Goal: Transaction & Acquisition: Purchase product/service

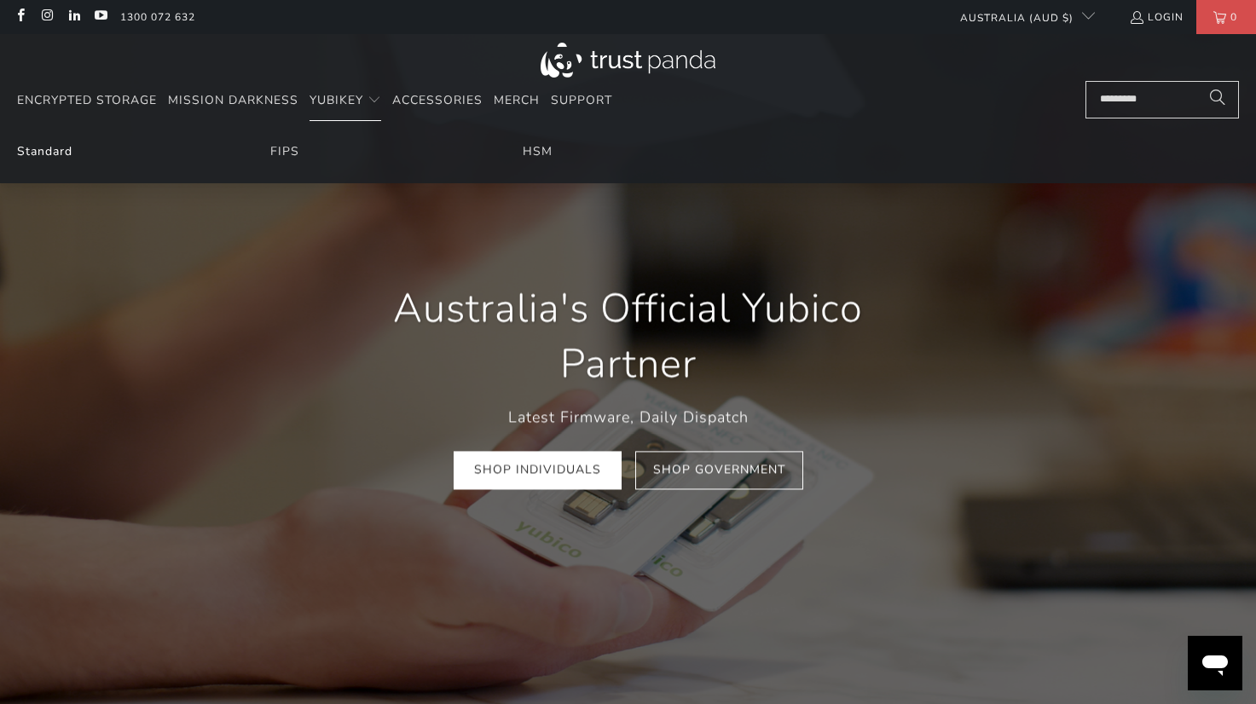
click at [42, 156] on link "Standard" at bounding box center [44, 151] width 55 height 16
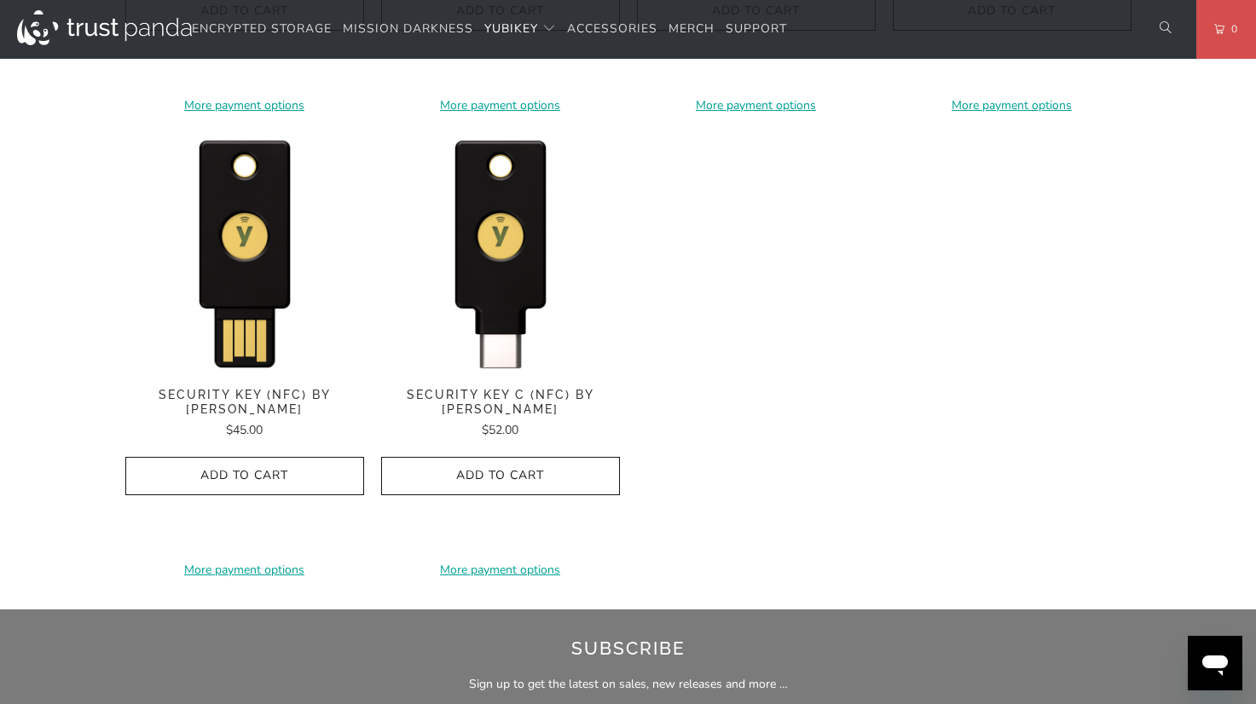
scroll to position [1705, 0]
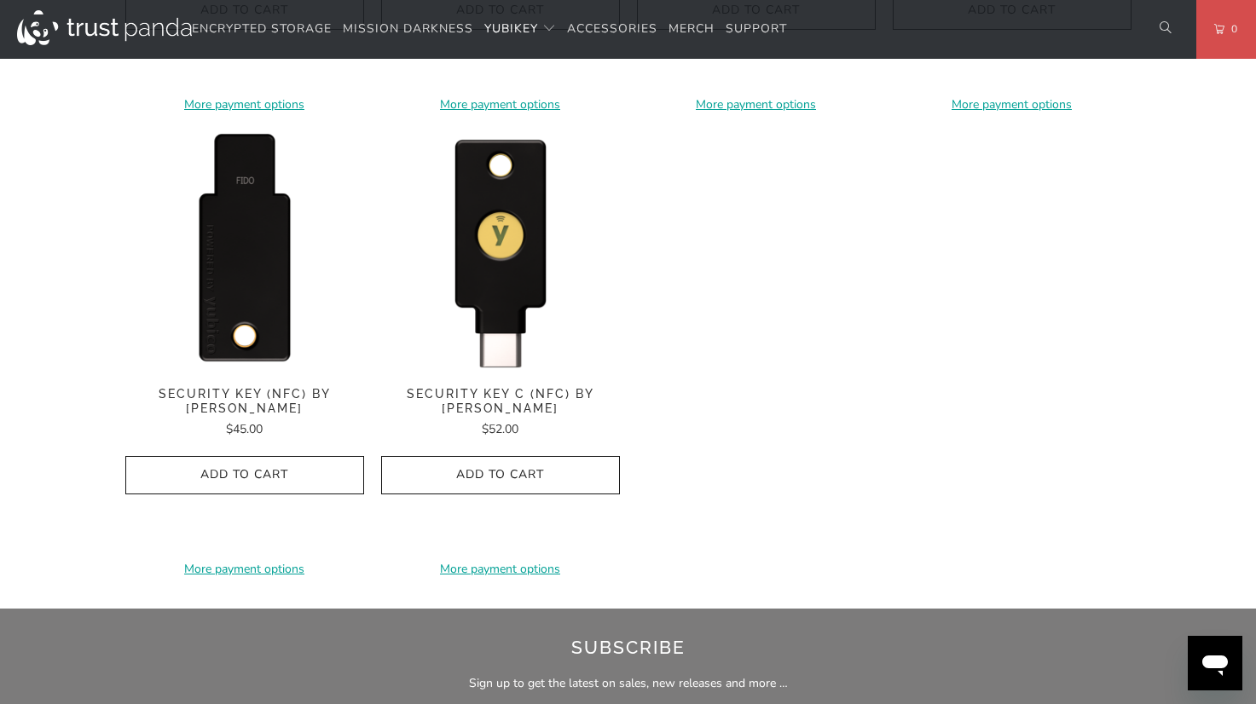
click at [238, 240] on img at bounding box center [244, 250] width 239 height 239
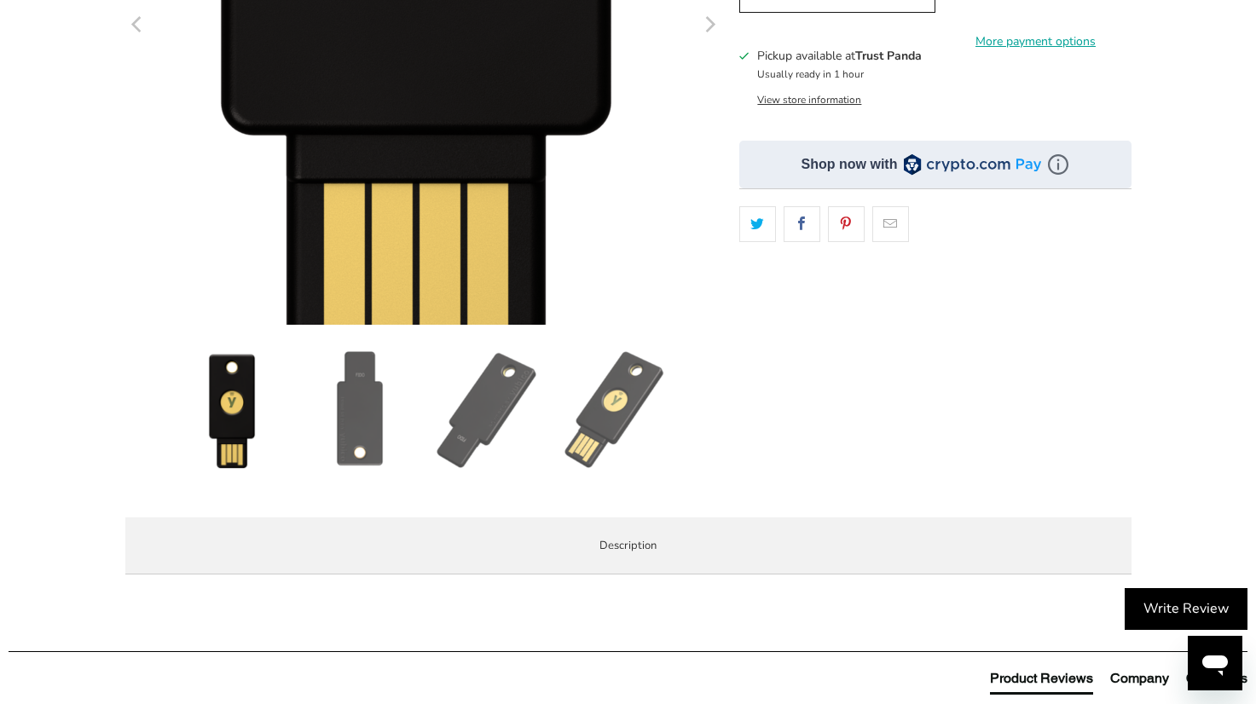
scroll to position [511, 0]
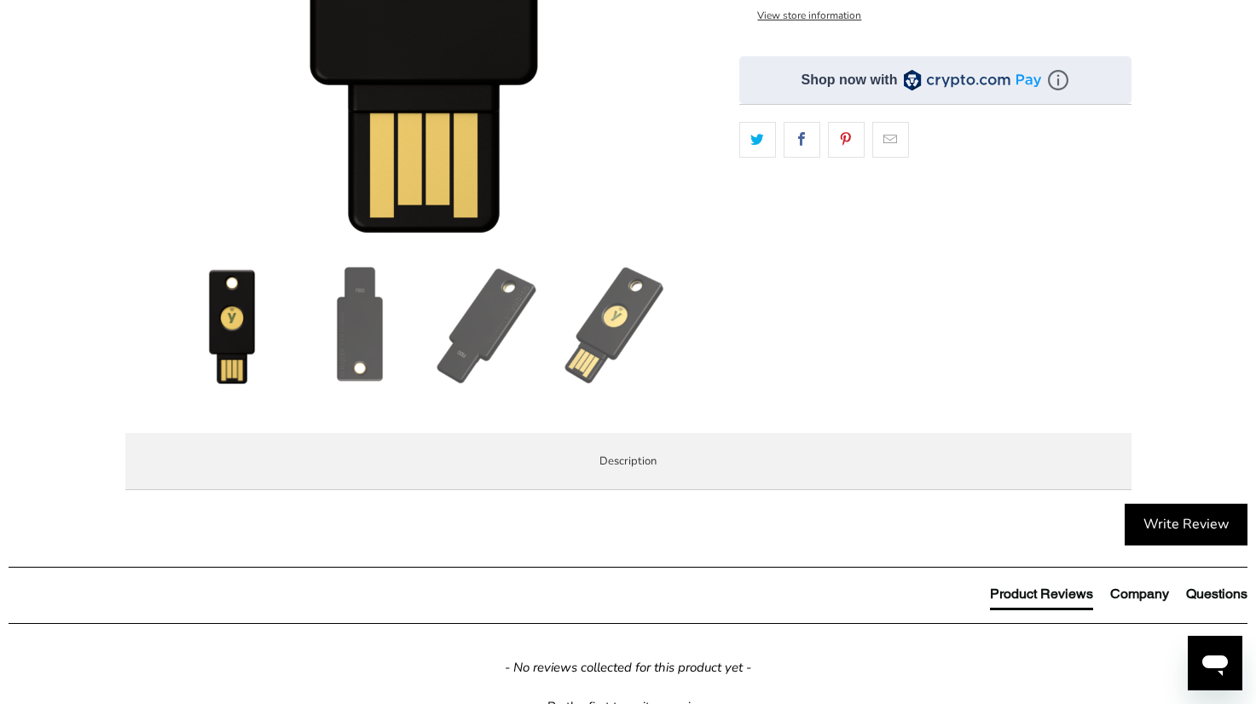
click at [332, 348] on img at bounding box center [359, 325] width 119 height 119
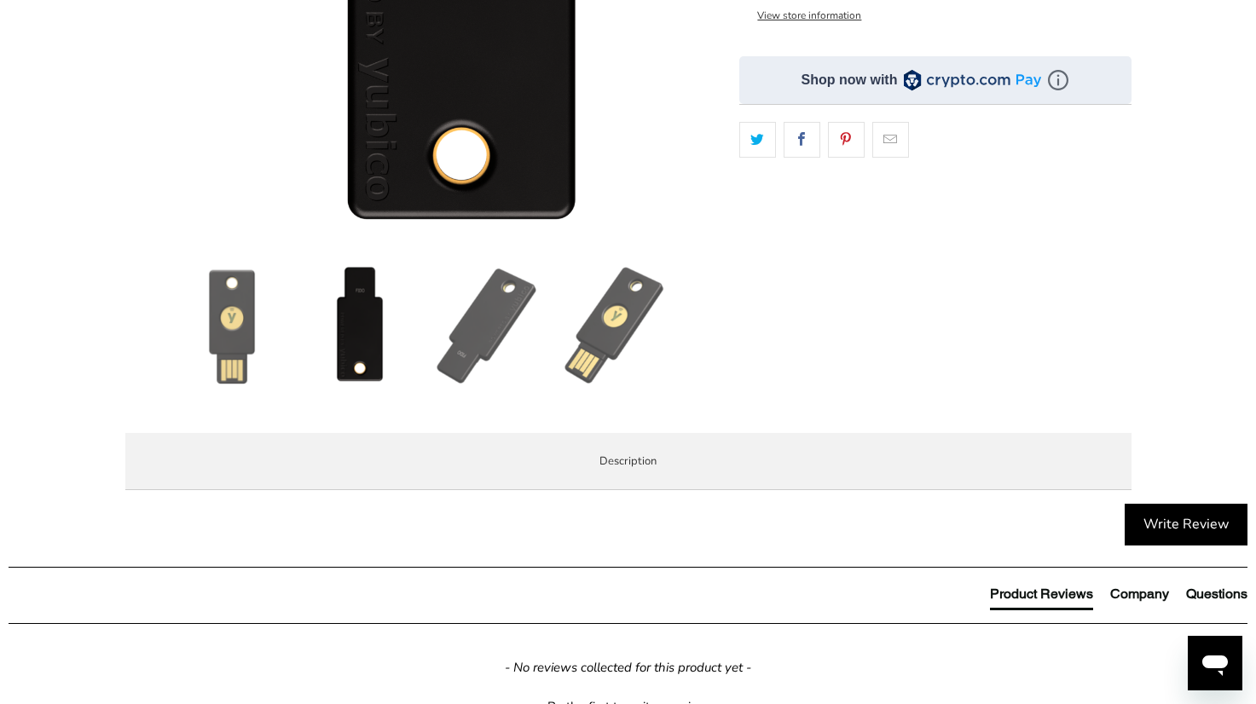
click at [461, 347] on img at bounding box center [487, 325] width 119 height 119
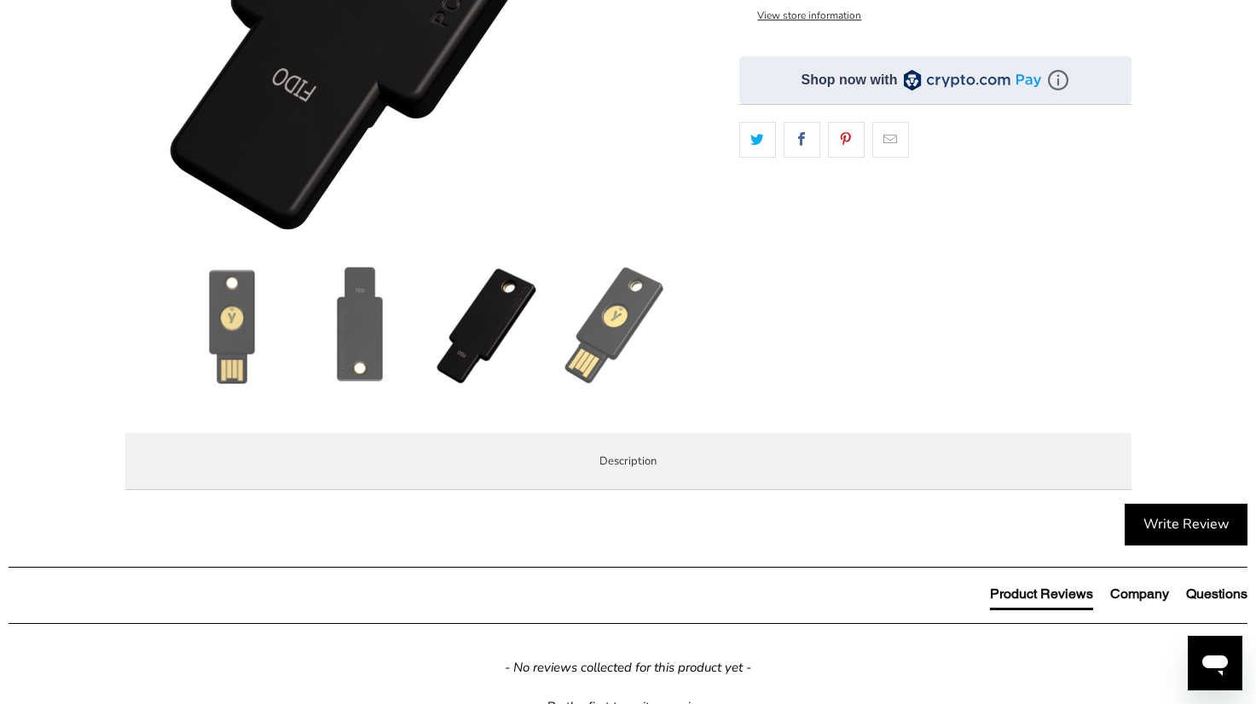
click at [593, 336] on img at bounding box center [615, 325] width 119 height 119
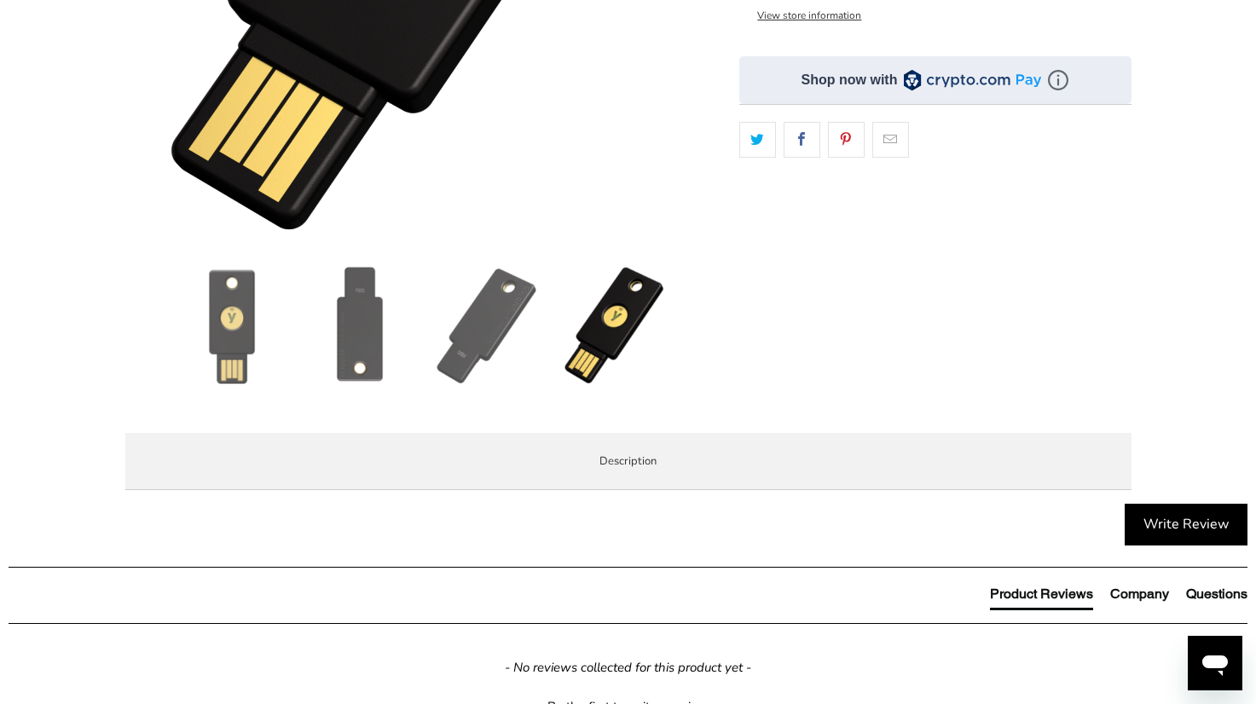
click at [227, 328] on img at bounding box center [231, 325] width 119 height 119
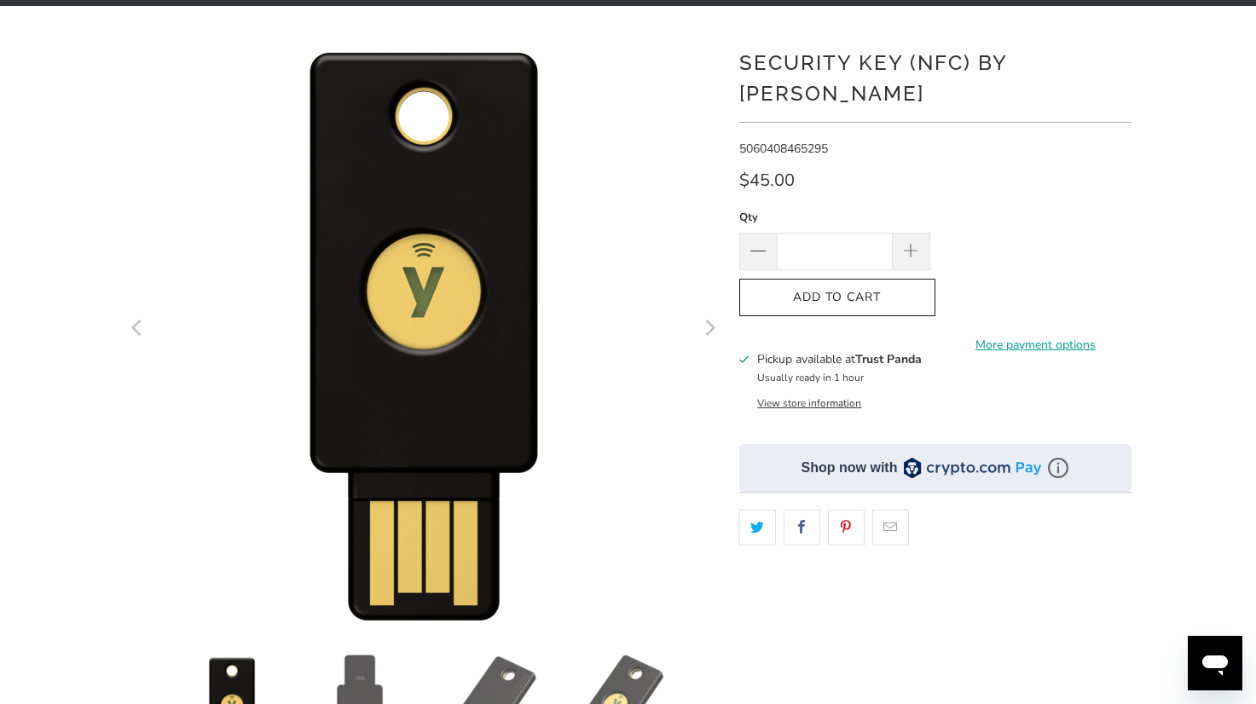
scroll to position [170, 0]
